Goal: Information Seeking & Learning: Learn about a topic

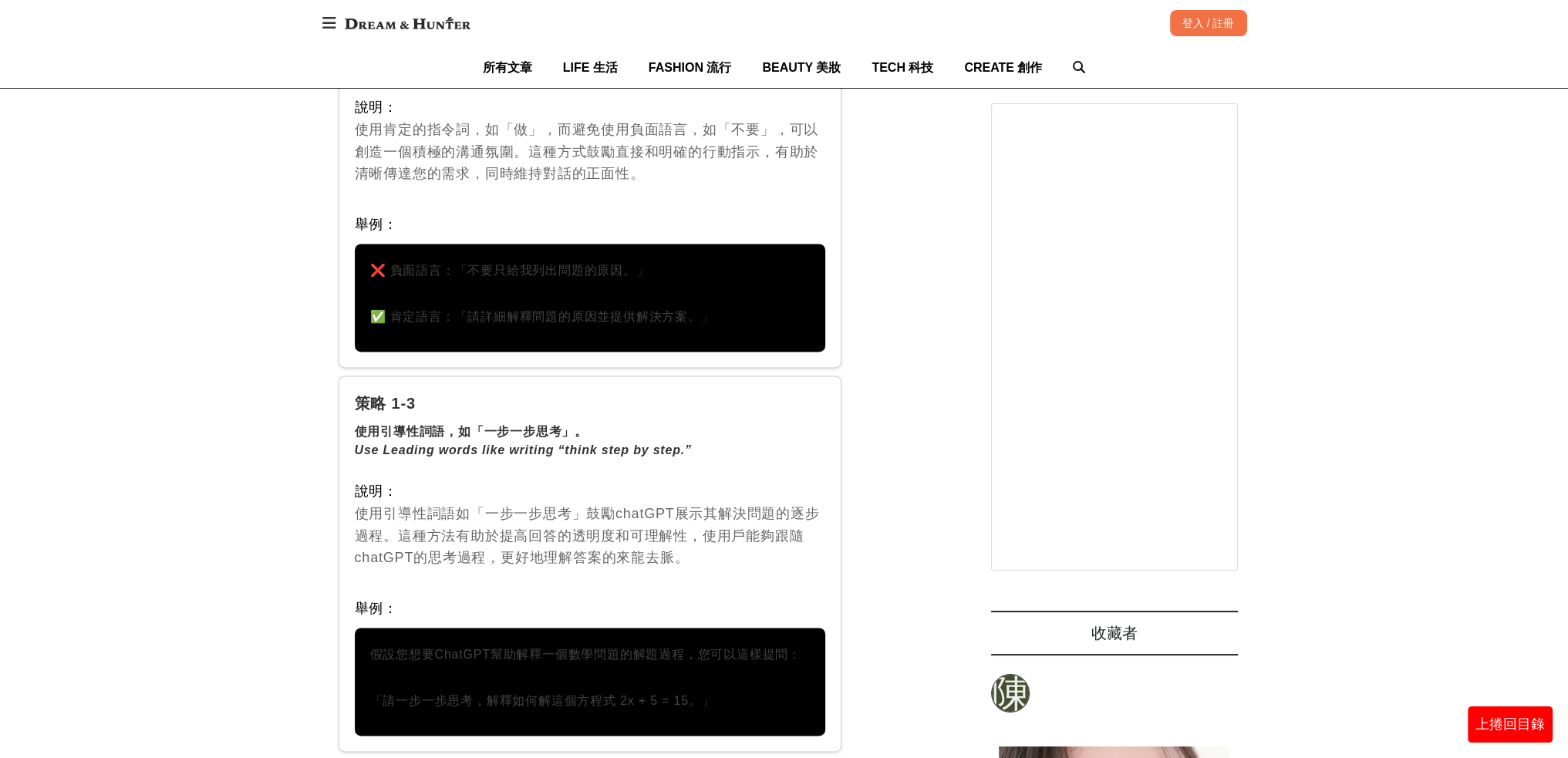
scroll to position [3007, 0]
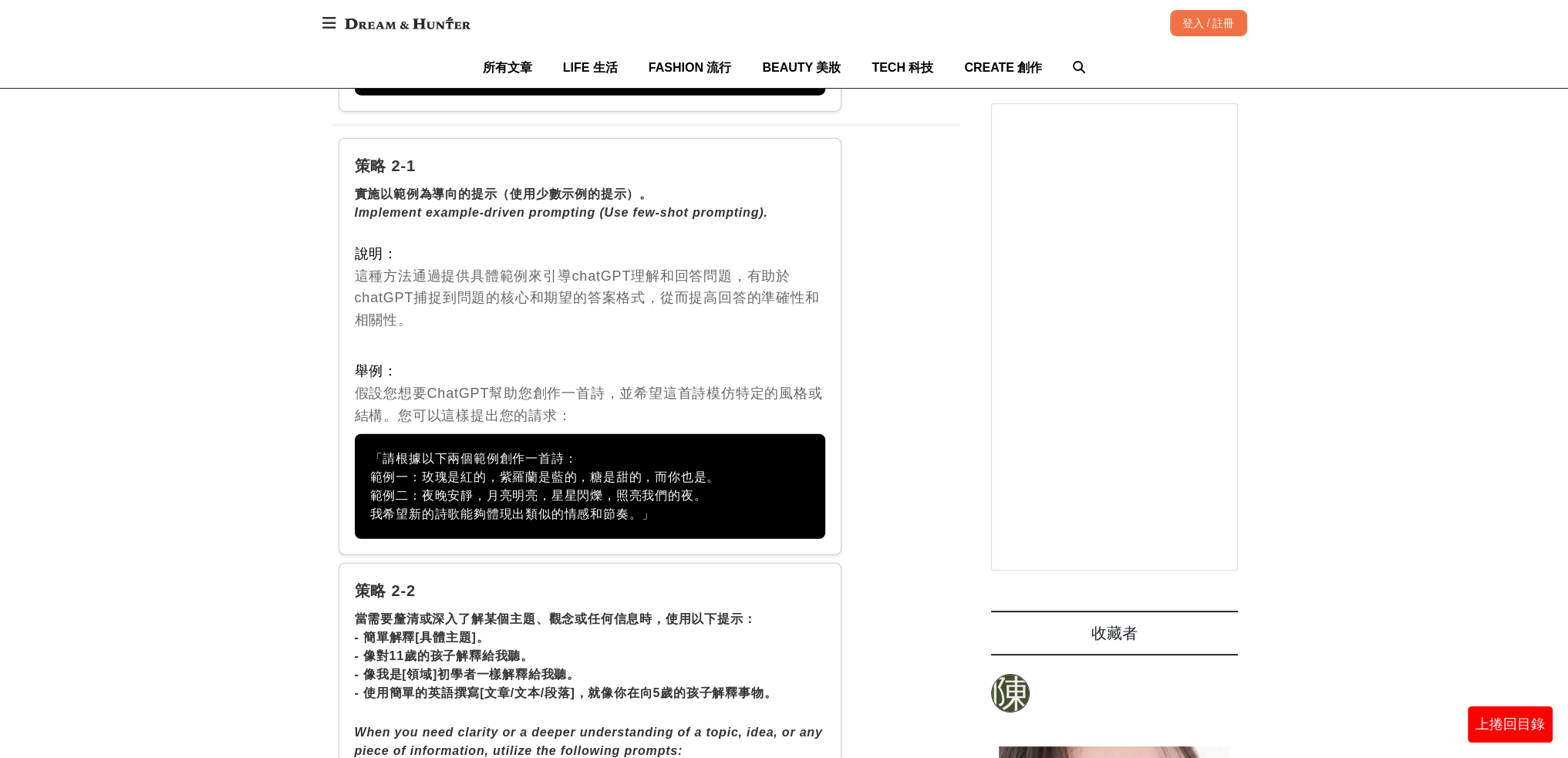
scroll to position [5630, 0]
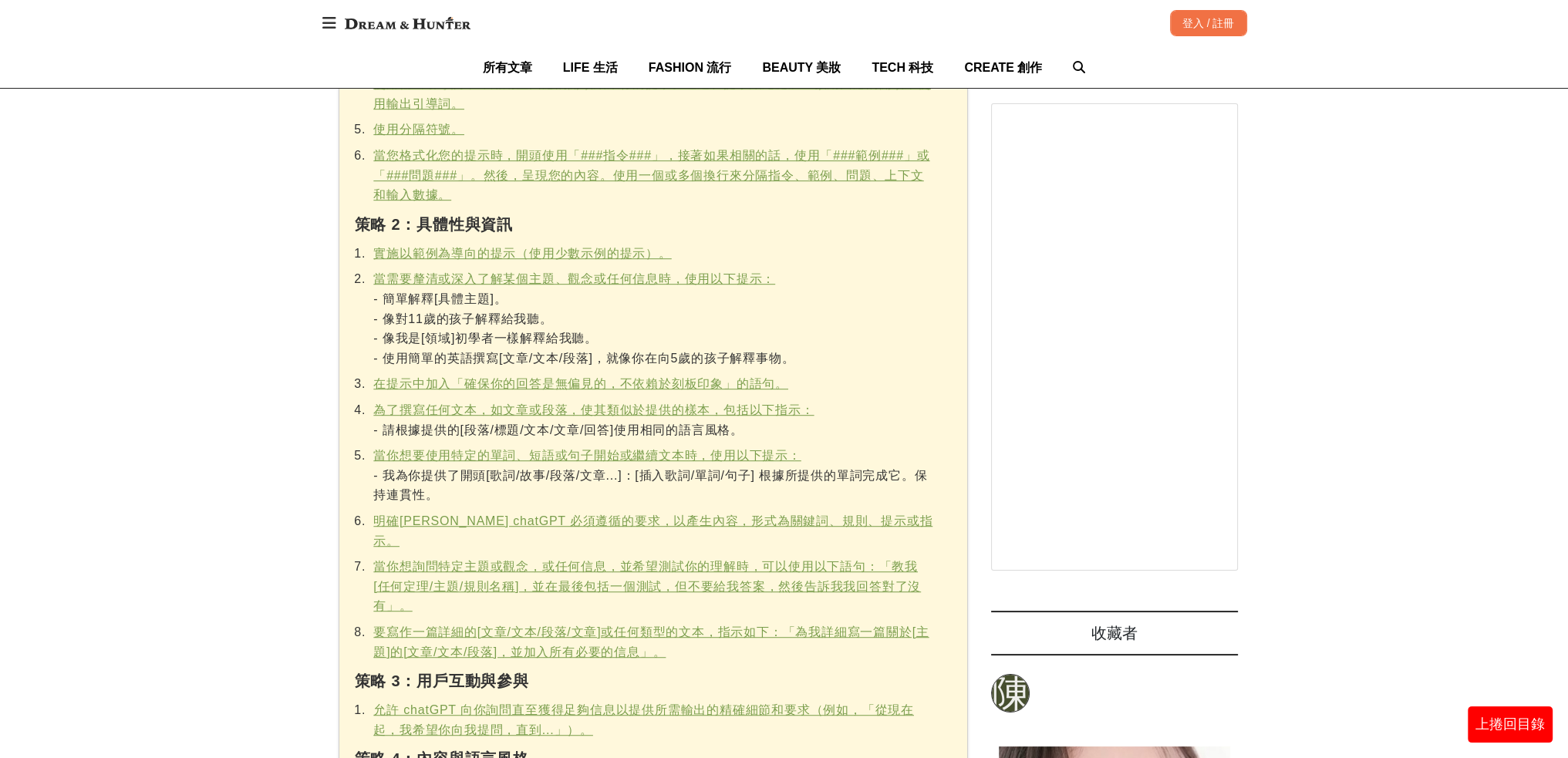
scroll to position [999, 0]
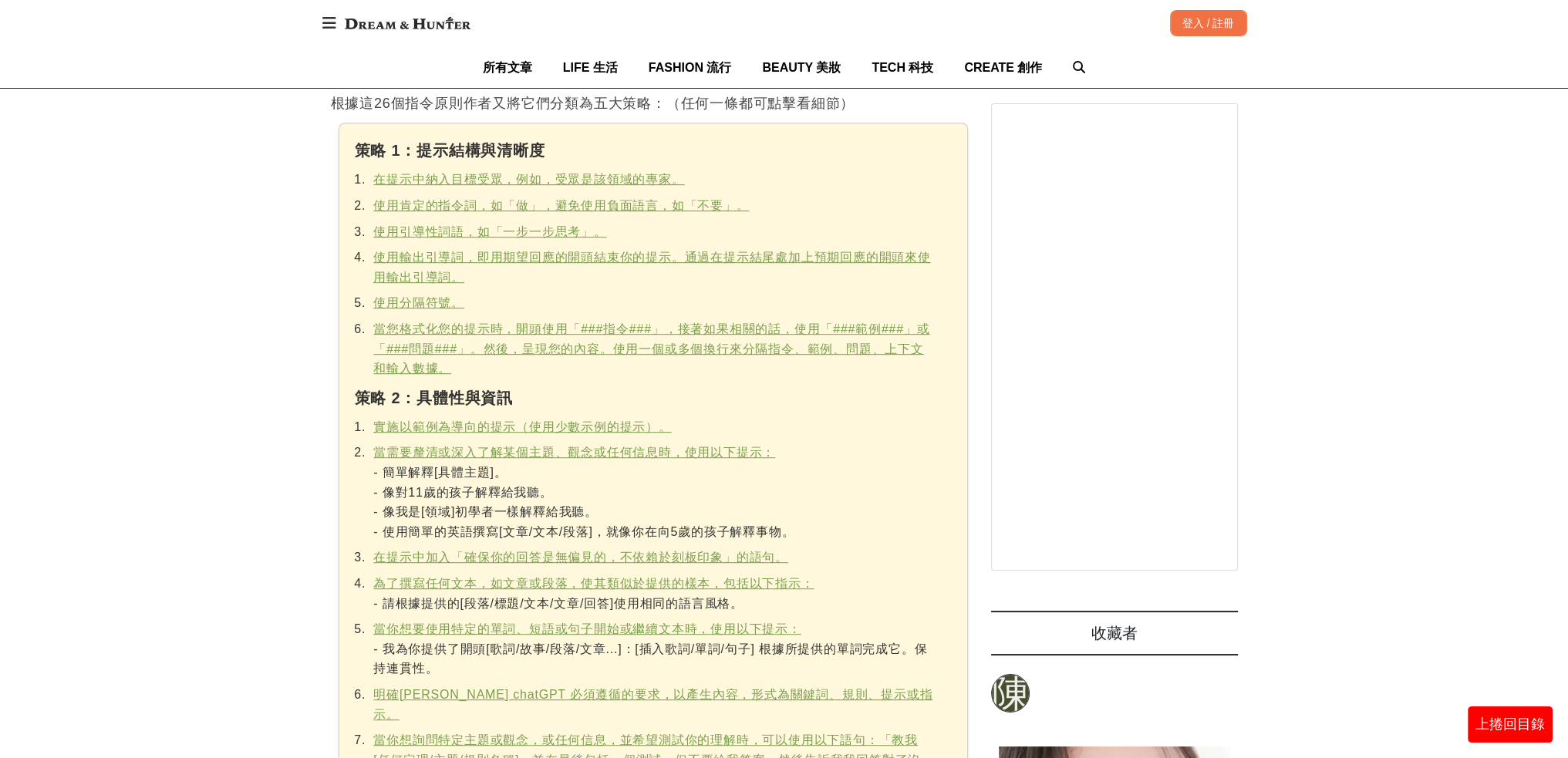
click at [967, 439] on div "策略 1：提示結構與清晰度 在提示中納入目標受眾，例如，受眾是該領域的專家。 使用肯定的指令詞，如「做」，避免使用負面語言，如「不要」。 使用引導性詞語，如「…" at bounding box center [653, 718] width 630 height 1192
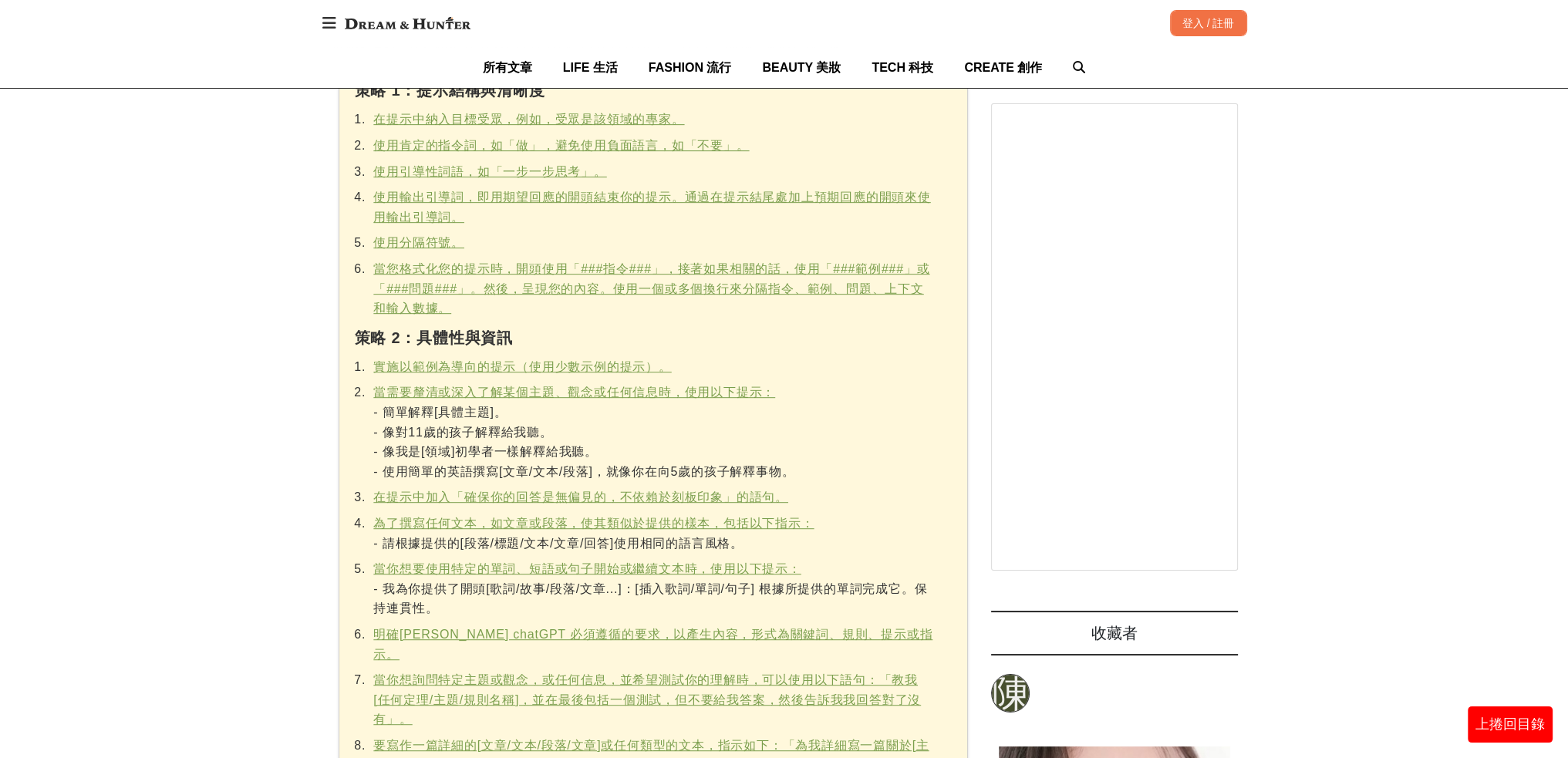
scroll to position [1153, 0]
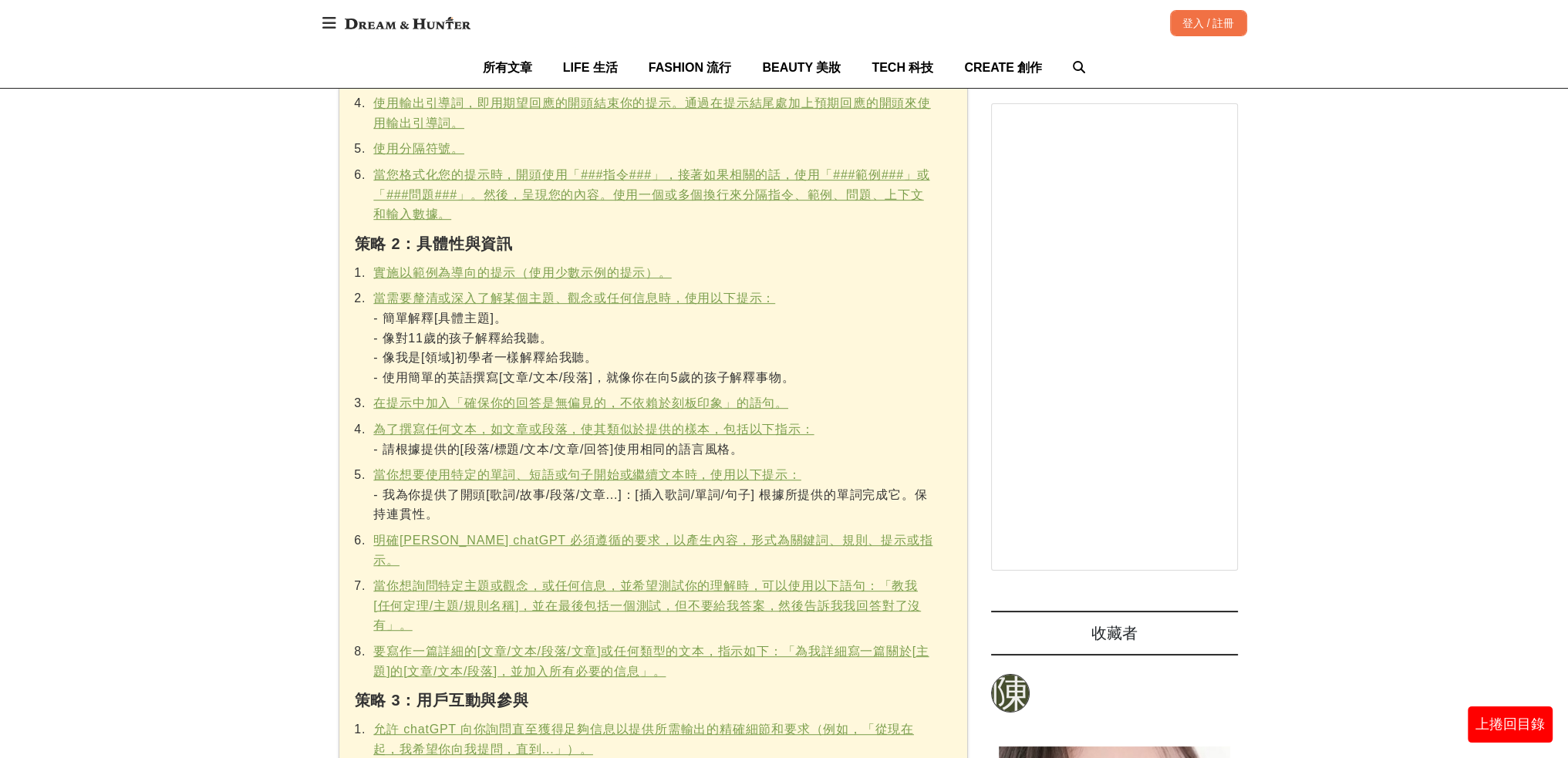
click at [967, 451] on div "策略 1：提示結構與清晰度 在提示中納入目標受眾，例如，受眾是該領域的專家。 使用肯定的指令詞，如「做」，避免使用負面語言，如「不要」。 使用引導性詞語，如「…" at bounding box center [653, 564] width 630 height 1192
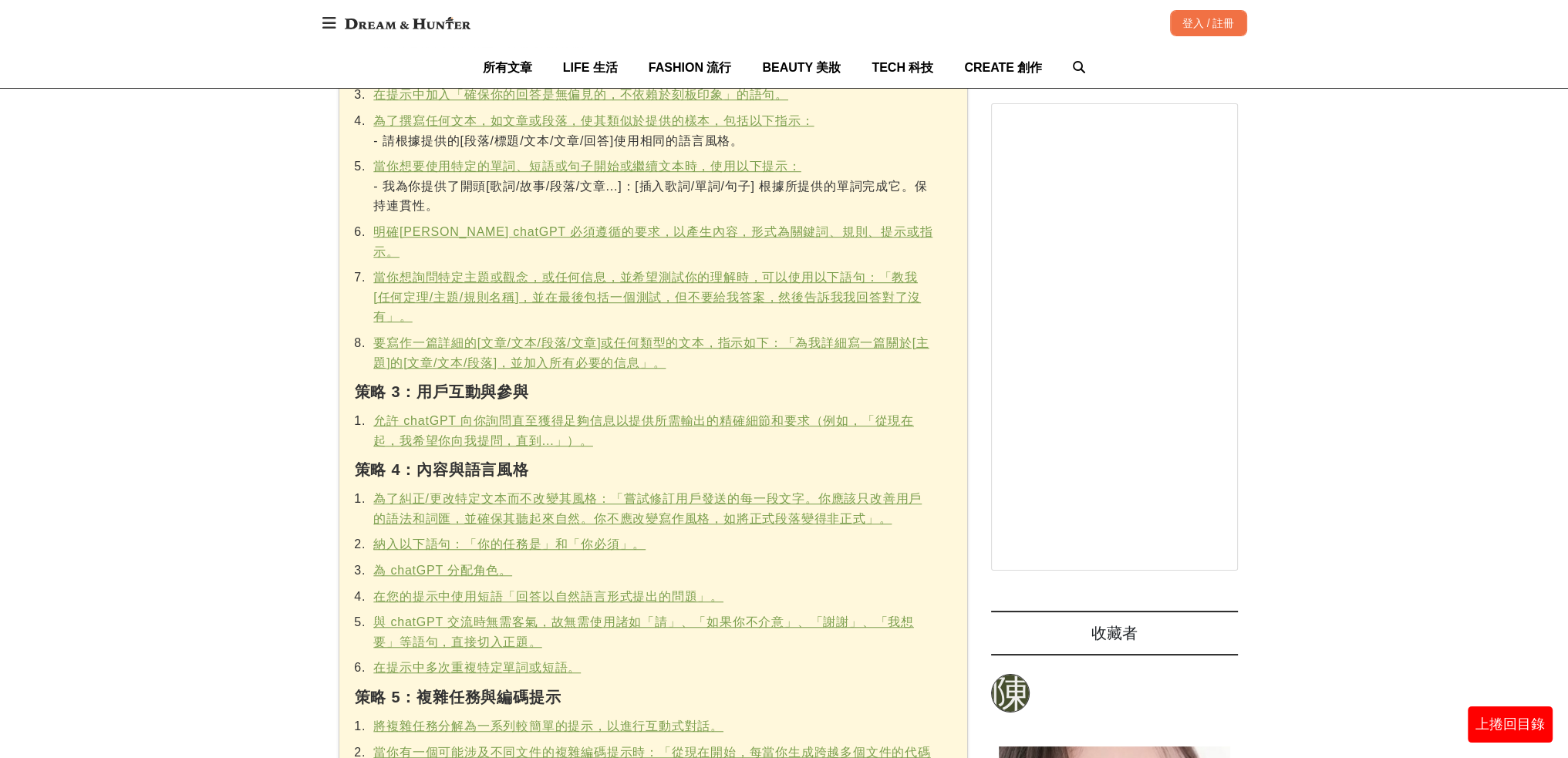
scroll to position [1616, 0]
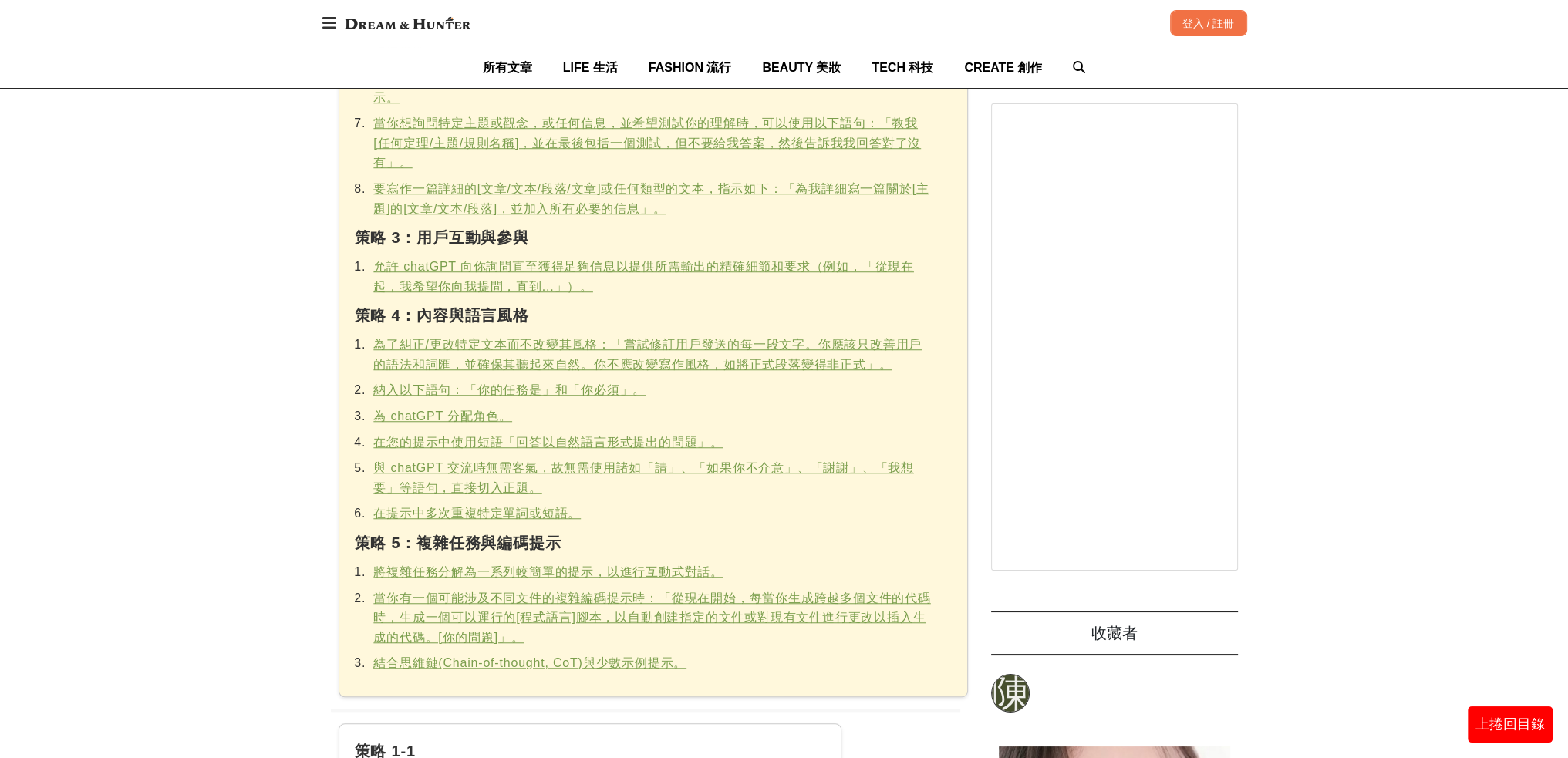
click at [465, 339] on li "為了糾正/更改特定文本而不改變其風格：「嘗試修訂用戶發送的每一段文字。你應該只改善用戶的語法和詞匯，並確保其聽起來自然。你不應改變寫作風格，如將正式段落變得非…" at bounding box center [652, 354] width 563 height 40
click at [468, 347] on u "為了糾正/更改特定文本而不改變其風格：「嘗試修訂用戶發送的每一段文字。你應該只改善用戶的語法和詞匯，並確保其聽起來自然。你不應改變寫作風格，如將正式段落變得非…" at bounding box center [647, 354] width 549 height 33
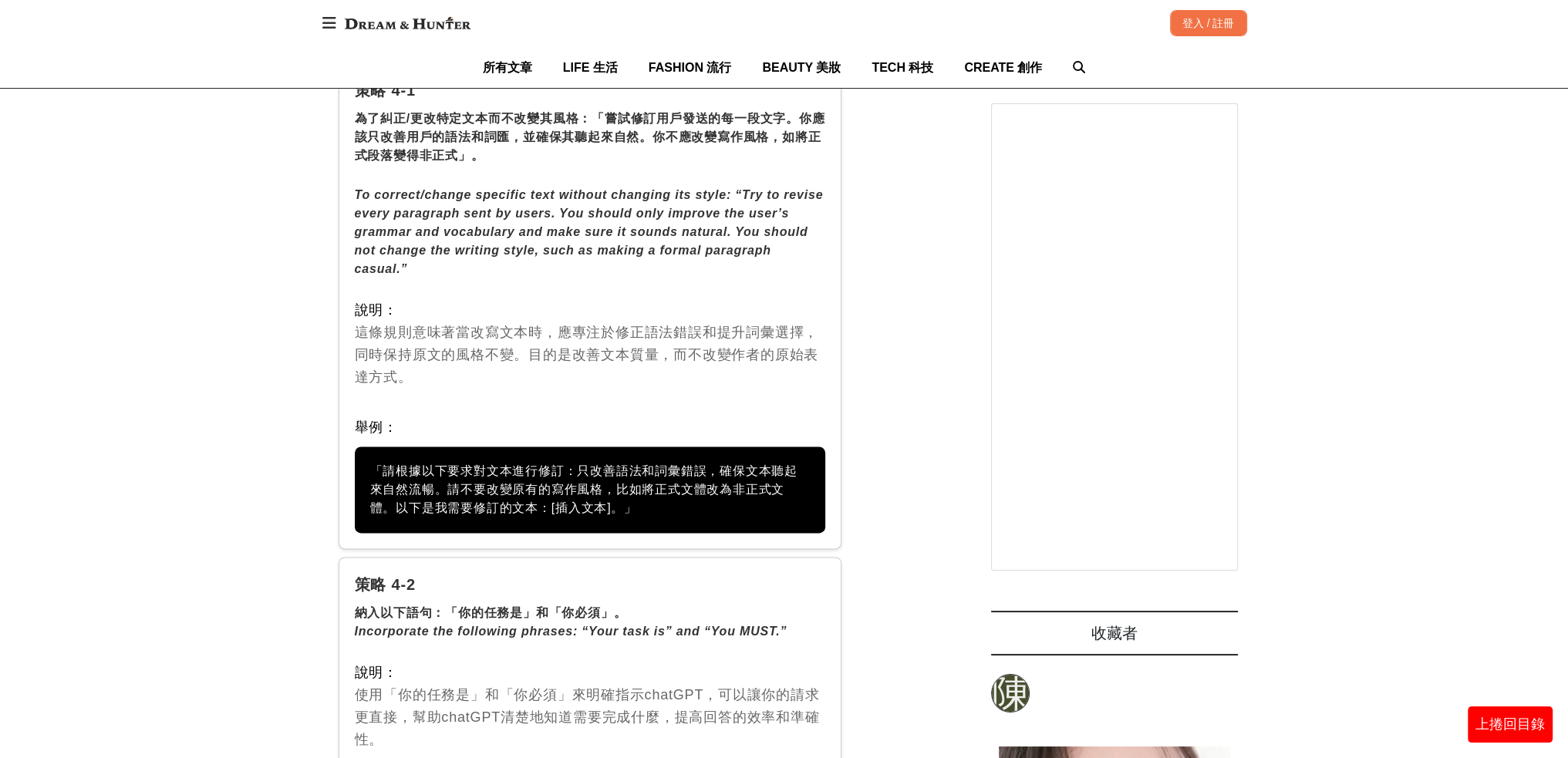
scroll to position [10618, 0]
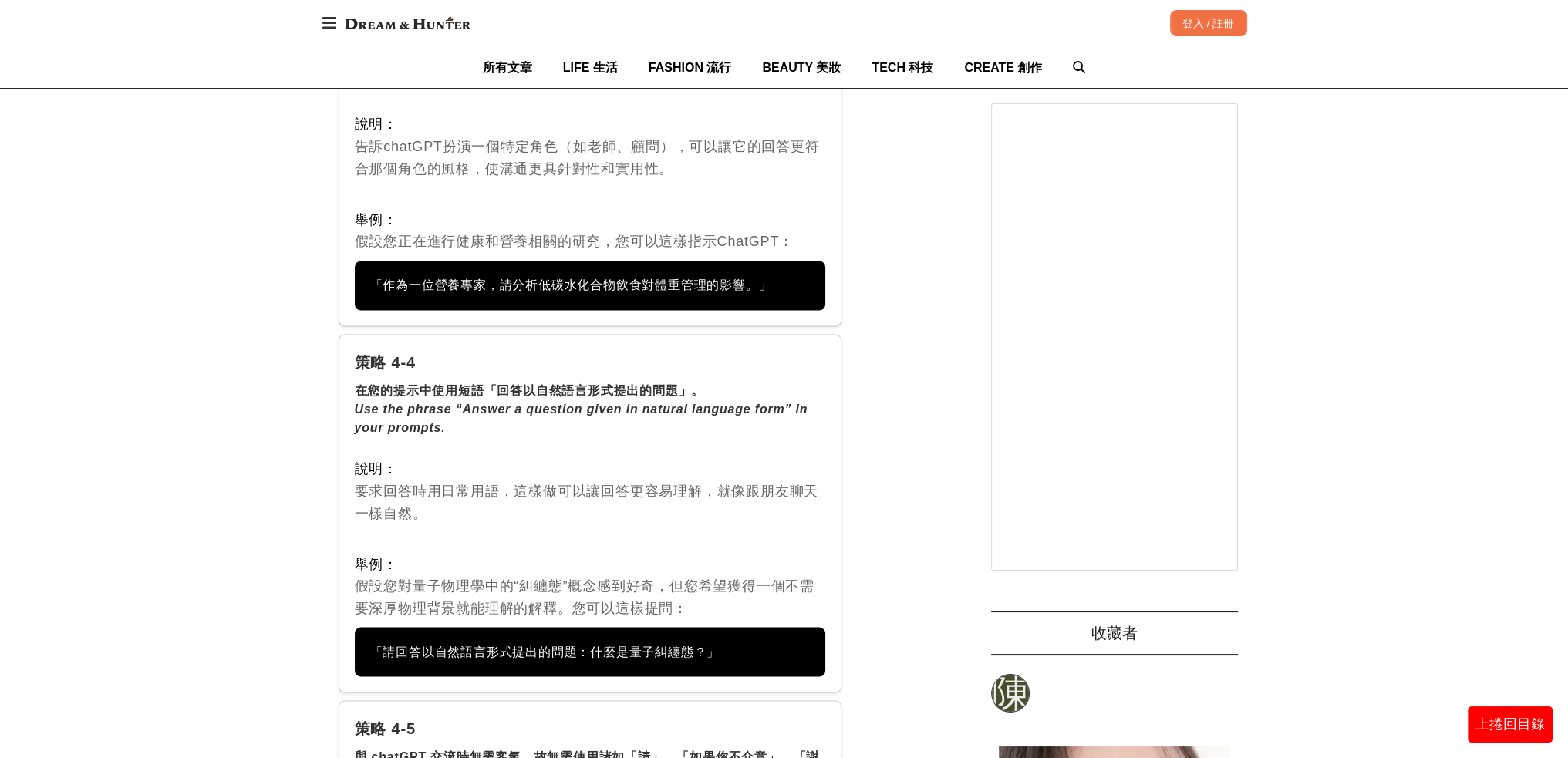
scroll to position [11852, 0]
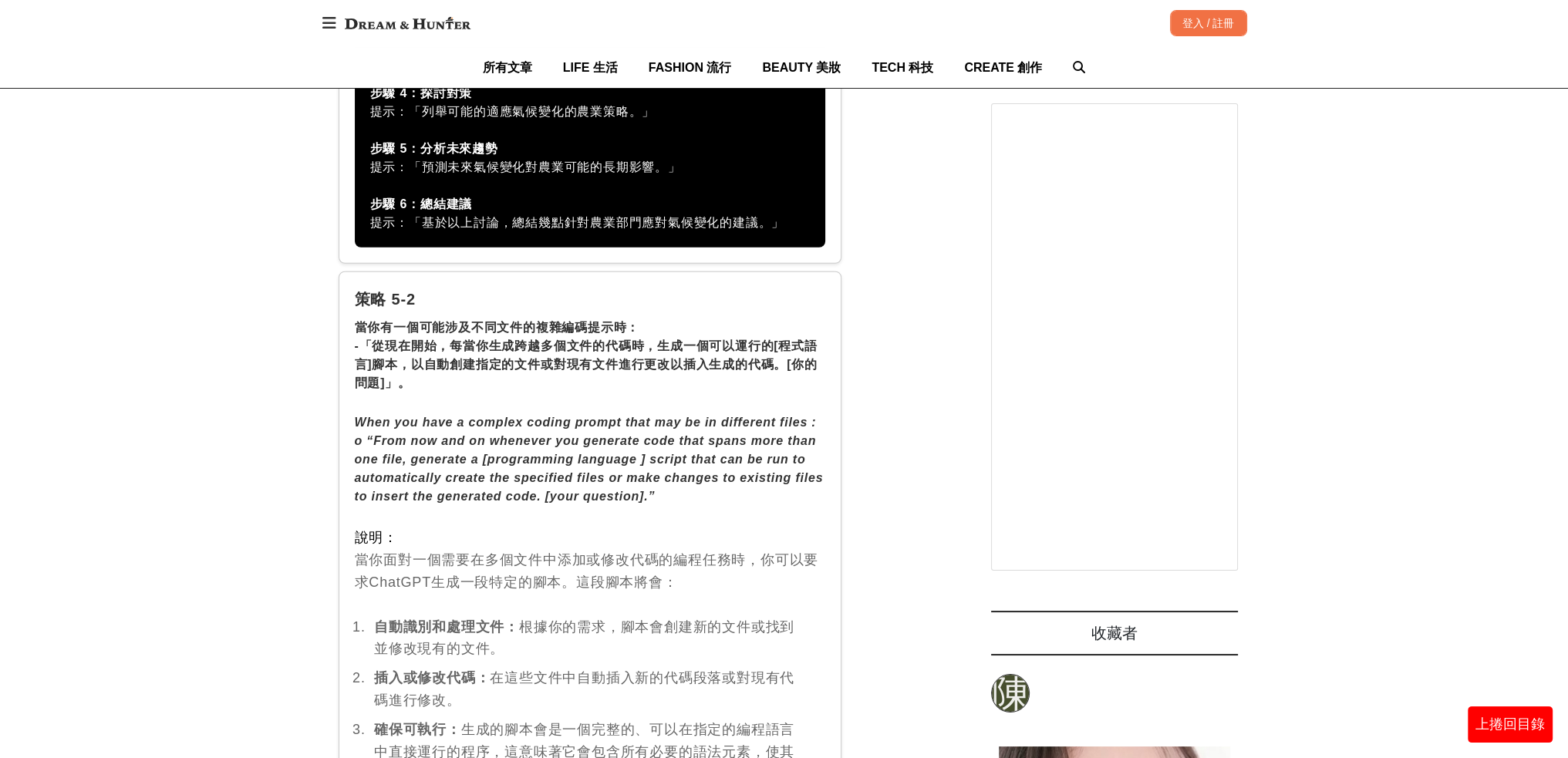
scroll to position [13394, 0]
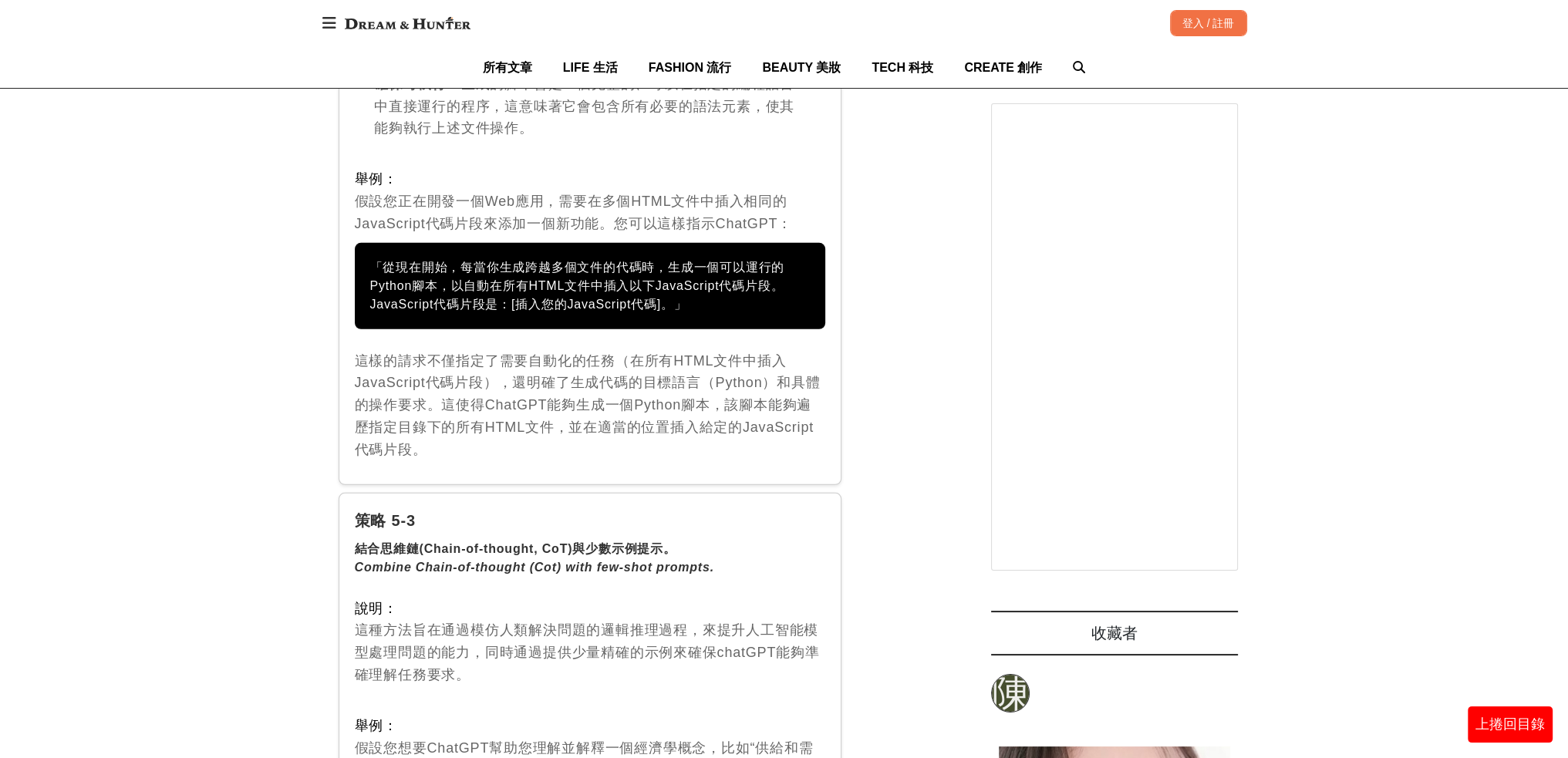
scroll to position [13780, 0]
